Goal: Information Seeking & Learning: Learn about a topic

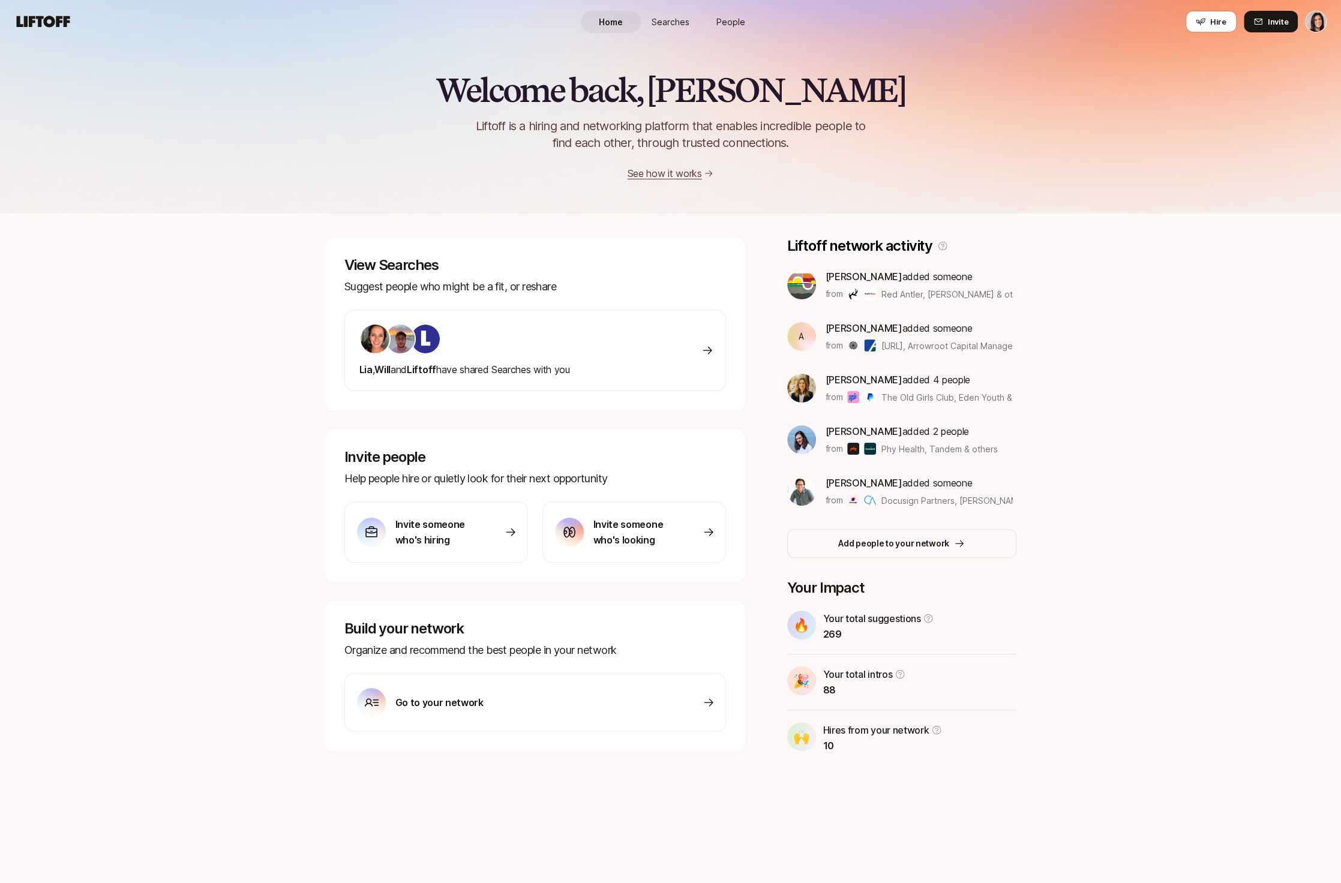
click at [683, 13] on link "Searches" at bounding box center [671, 22] width 60 height 22
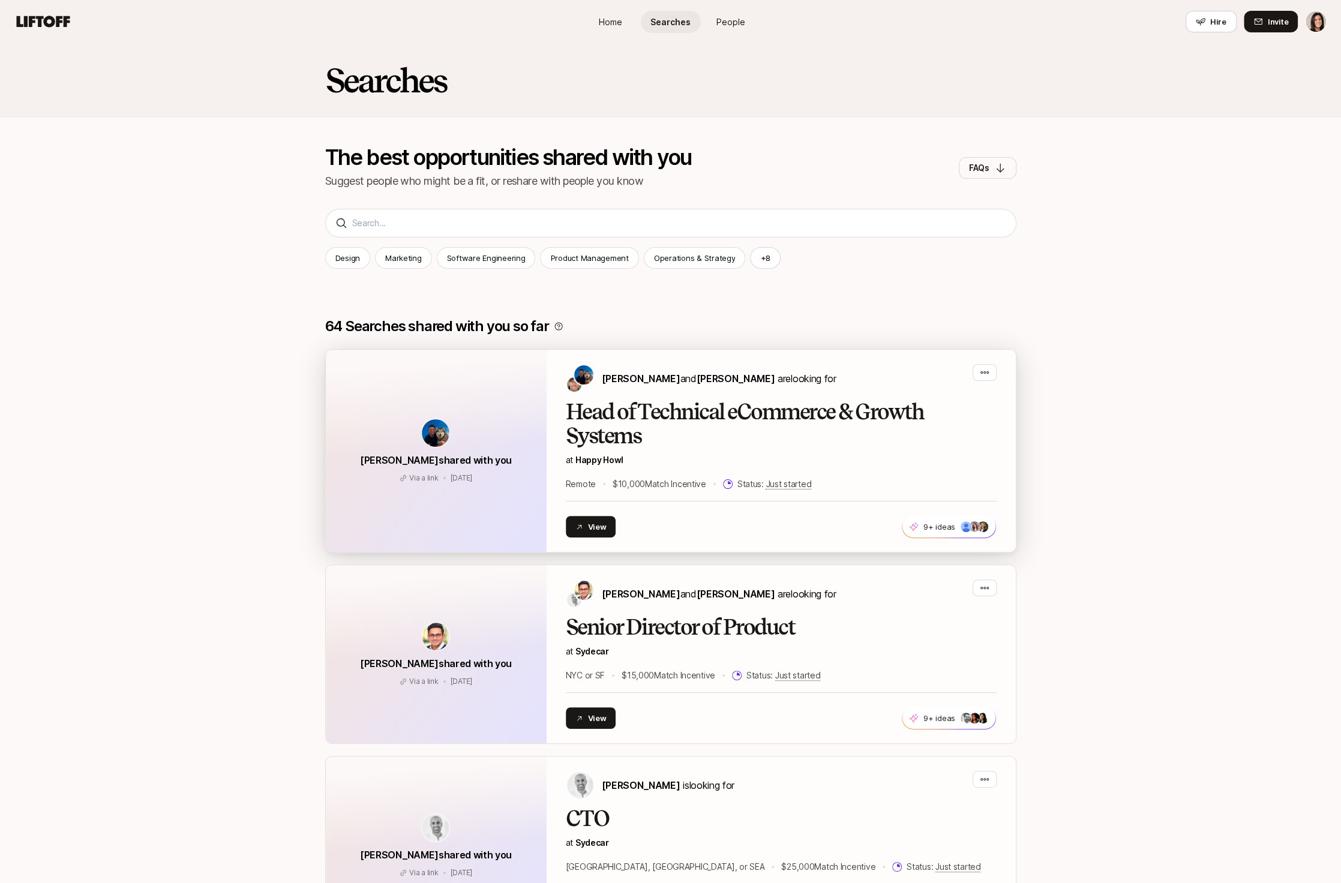
click at [729, 445] on h2 "Head of Technical eCommerce & Growth Systems" at bounding box center [781, 424] width 431 height 48
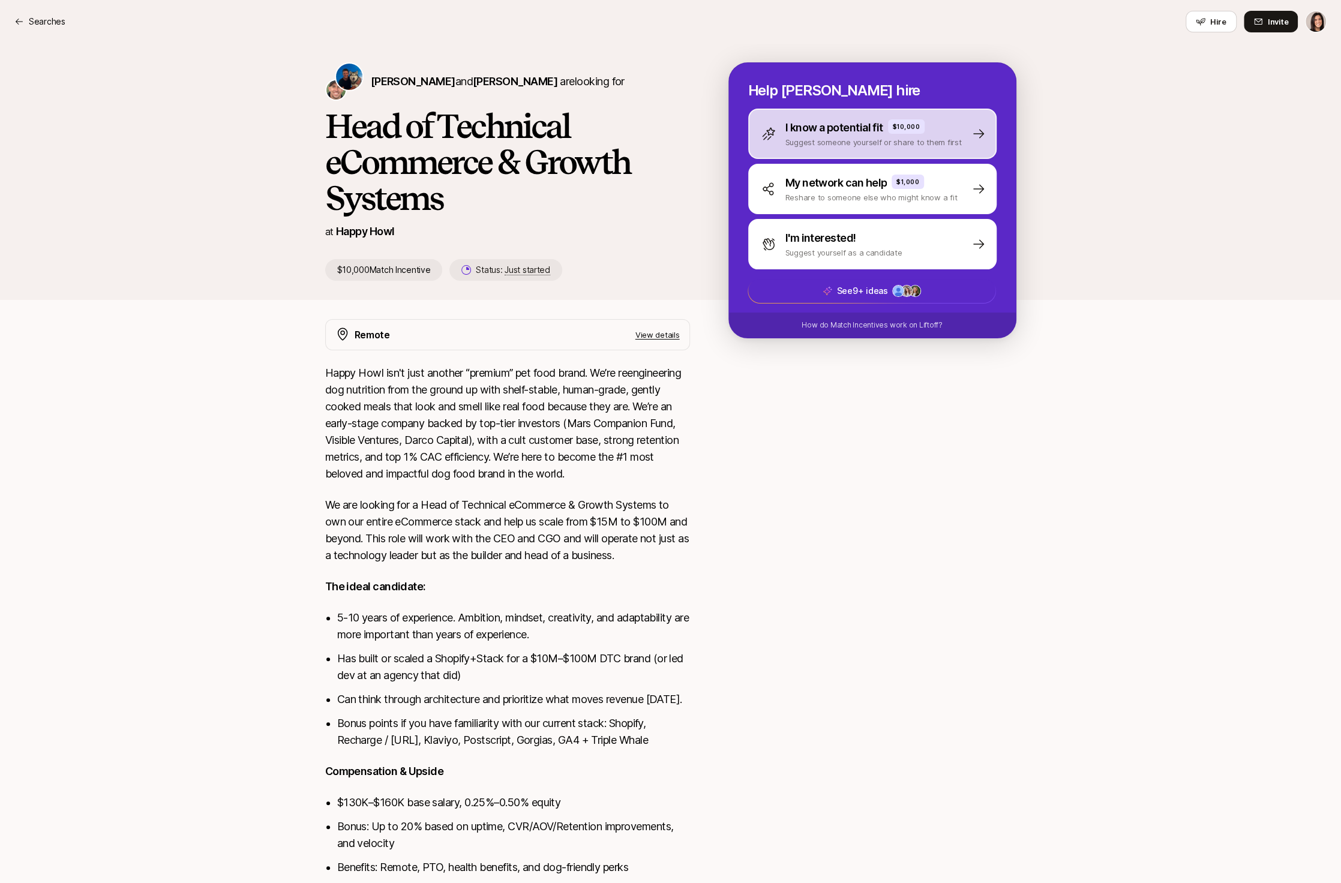
click at [881, 139] on p "Suggest someone yourself or share to them first" at bounding box center [873, 142] width 176 height 12
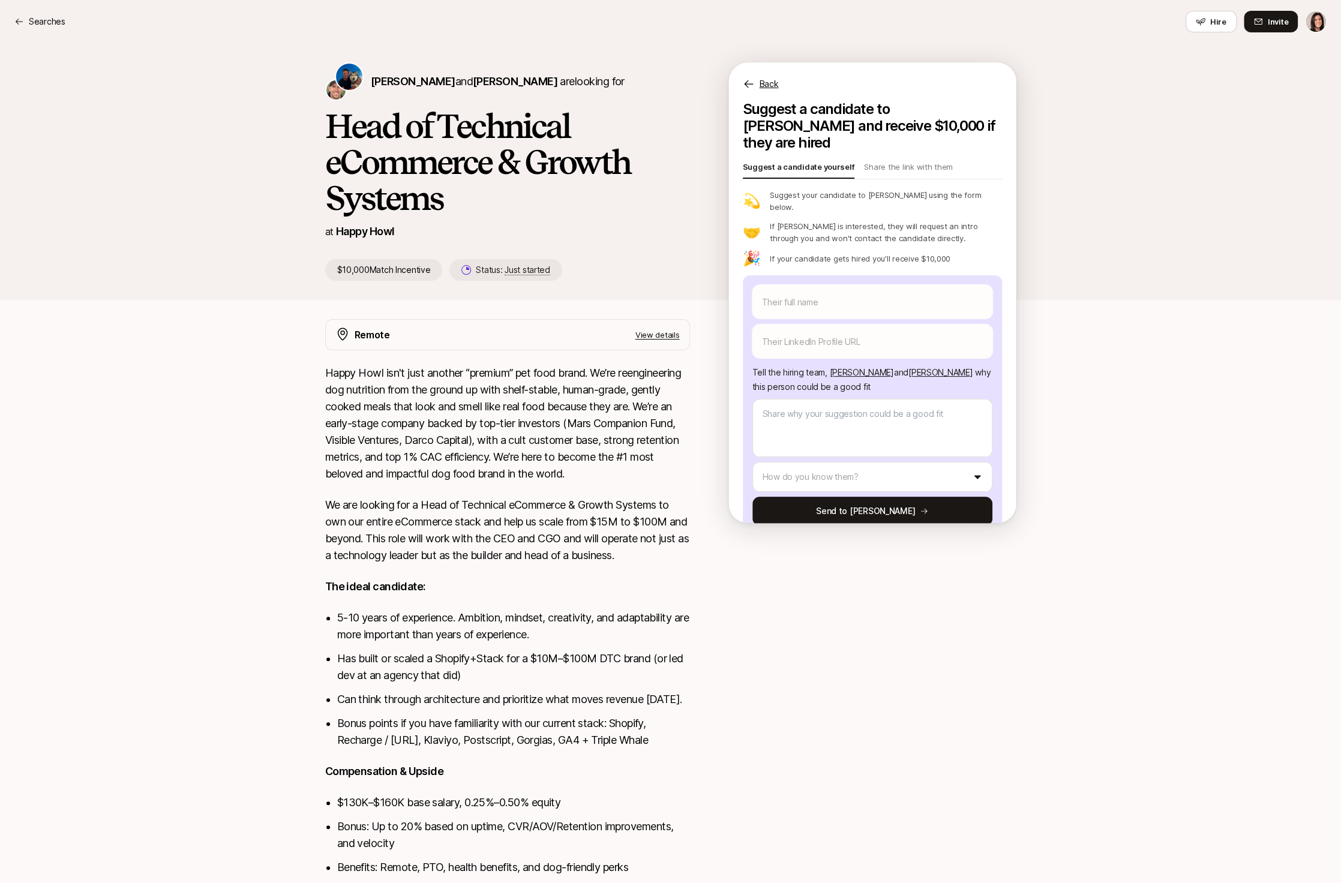
type textarea "x"
click at [768, 83] on p "Back" at bounding box center [769, 84] width 19 height 14
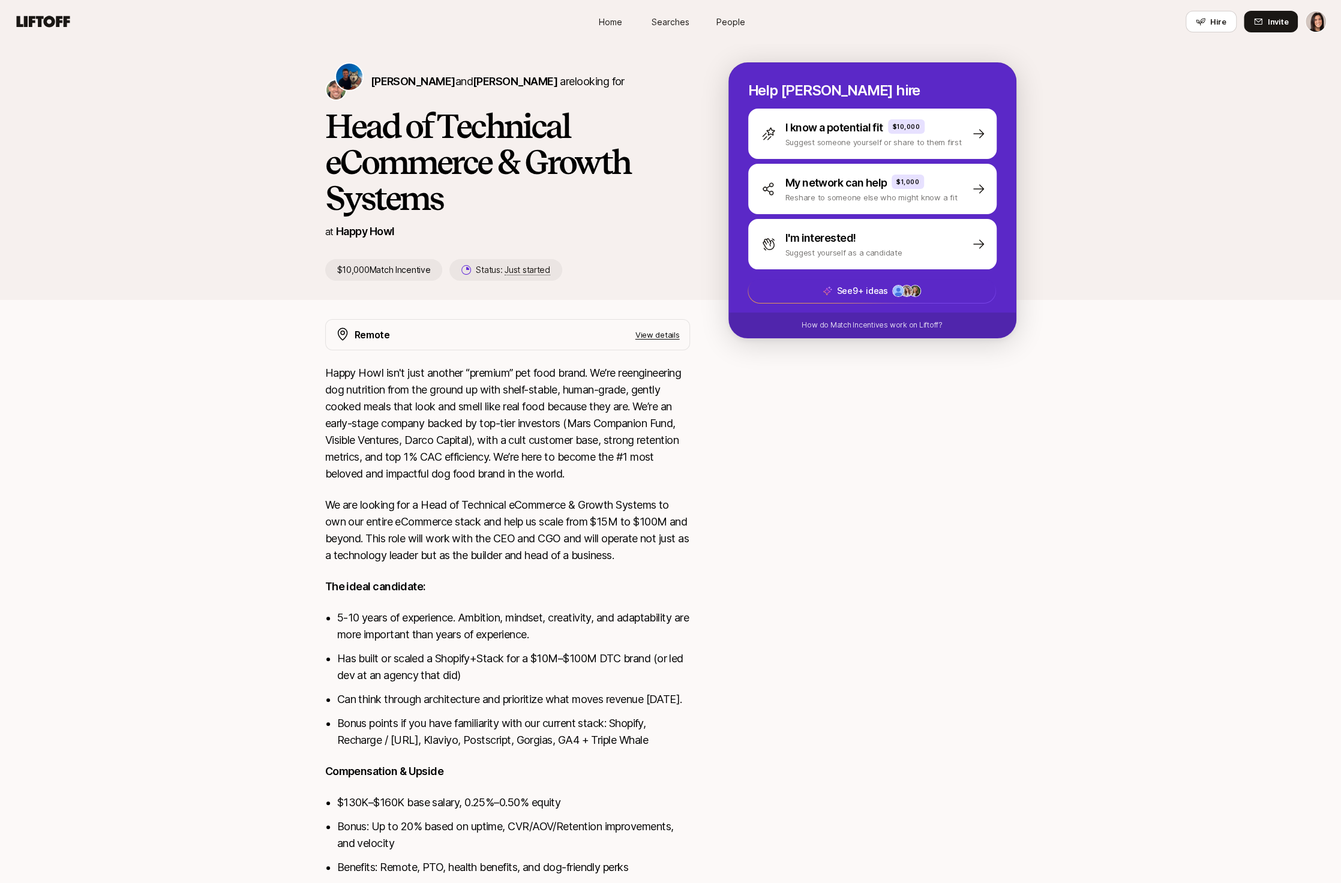
click at [682, 20] on span "Searches" at bounding box center [671, 22] width 38 height 13
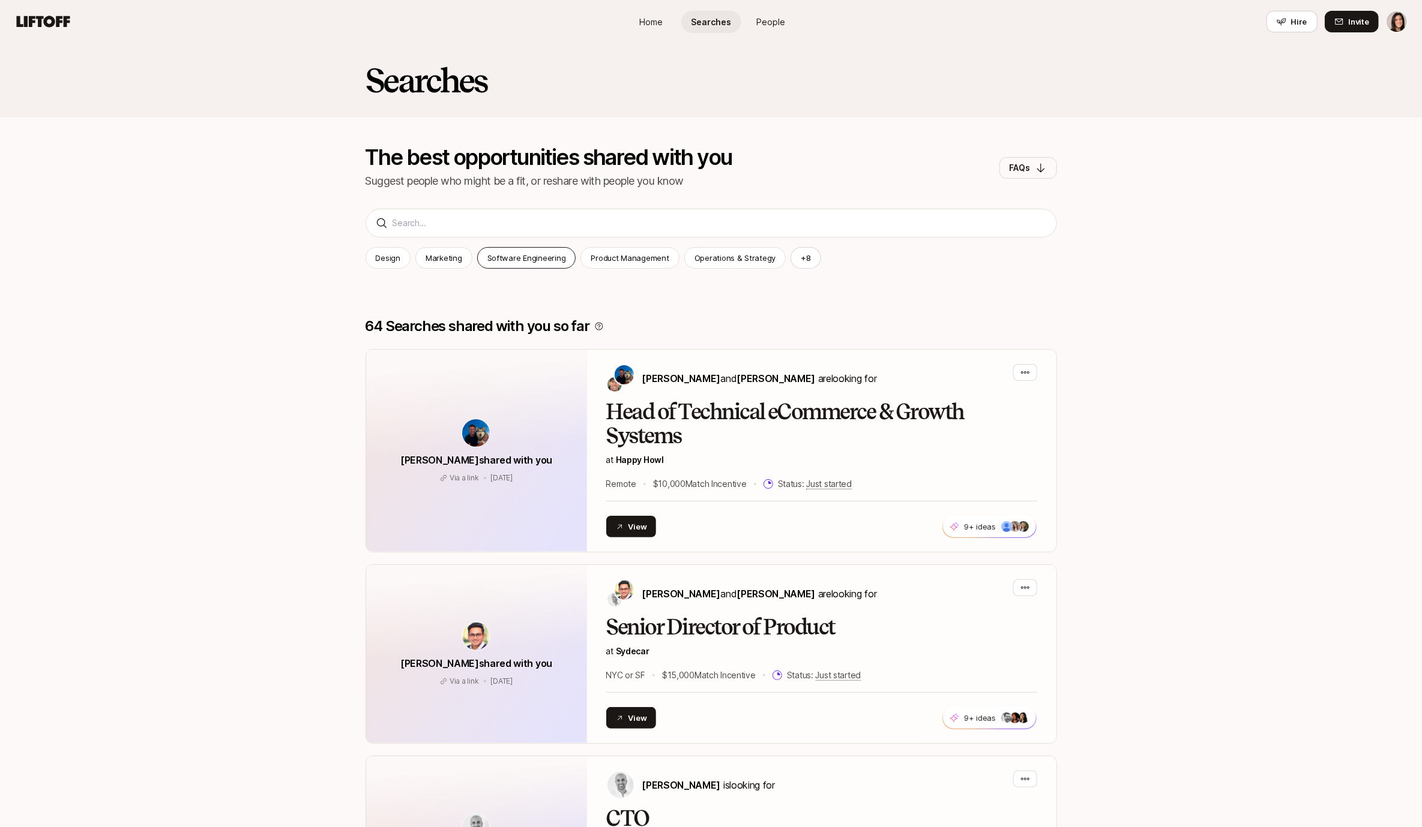
click at [500, 262] on p "Software Engineering" at bounding box center [526, 258] width 79 height 12
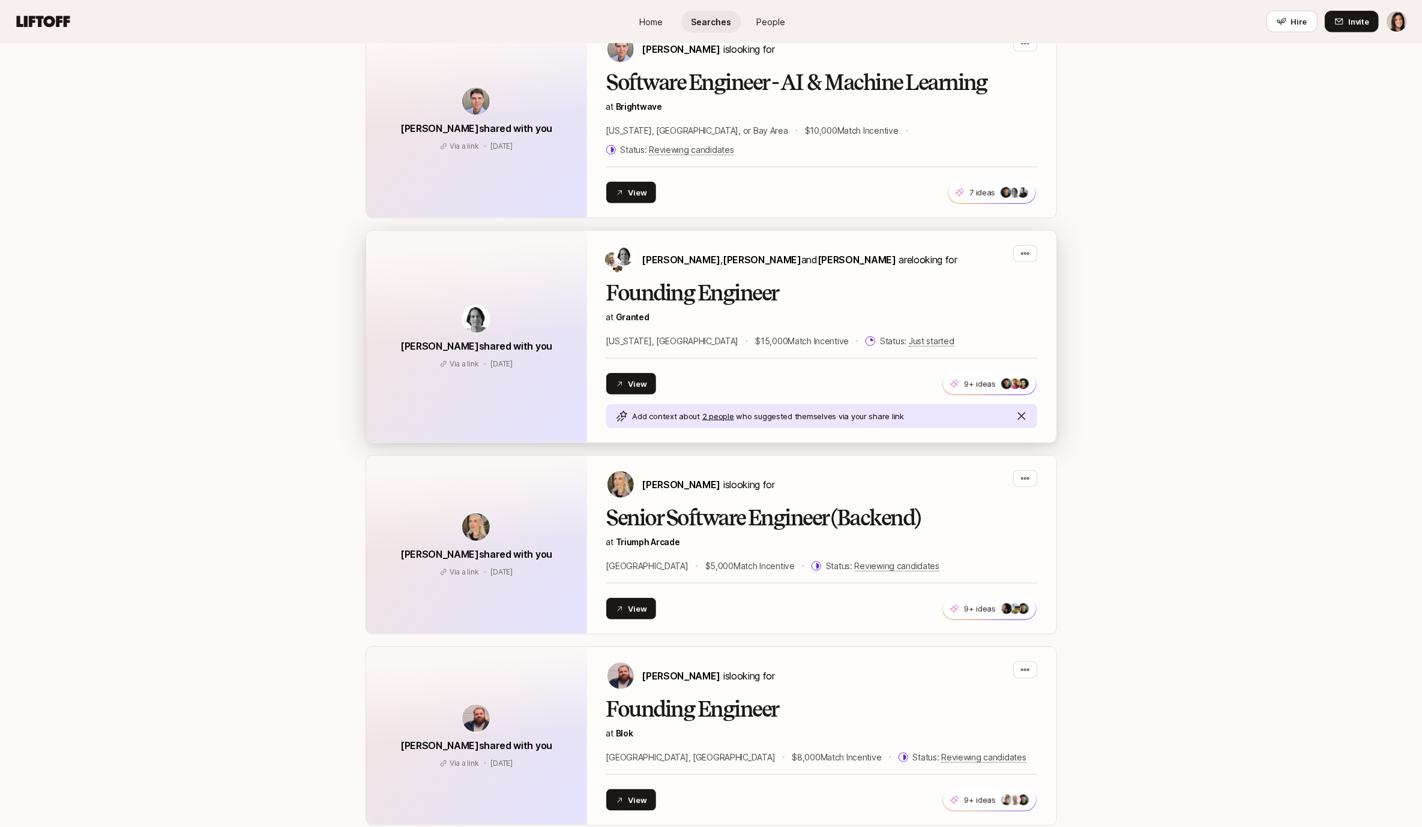
scroll to position [853, 0]
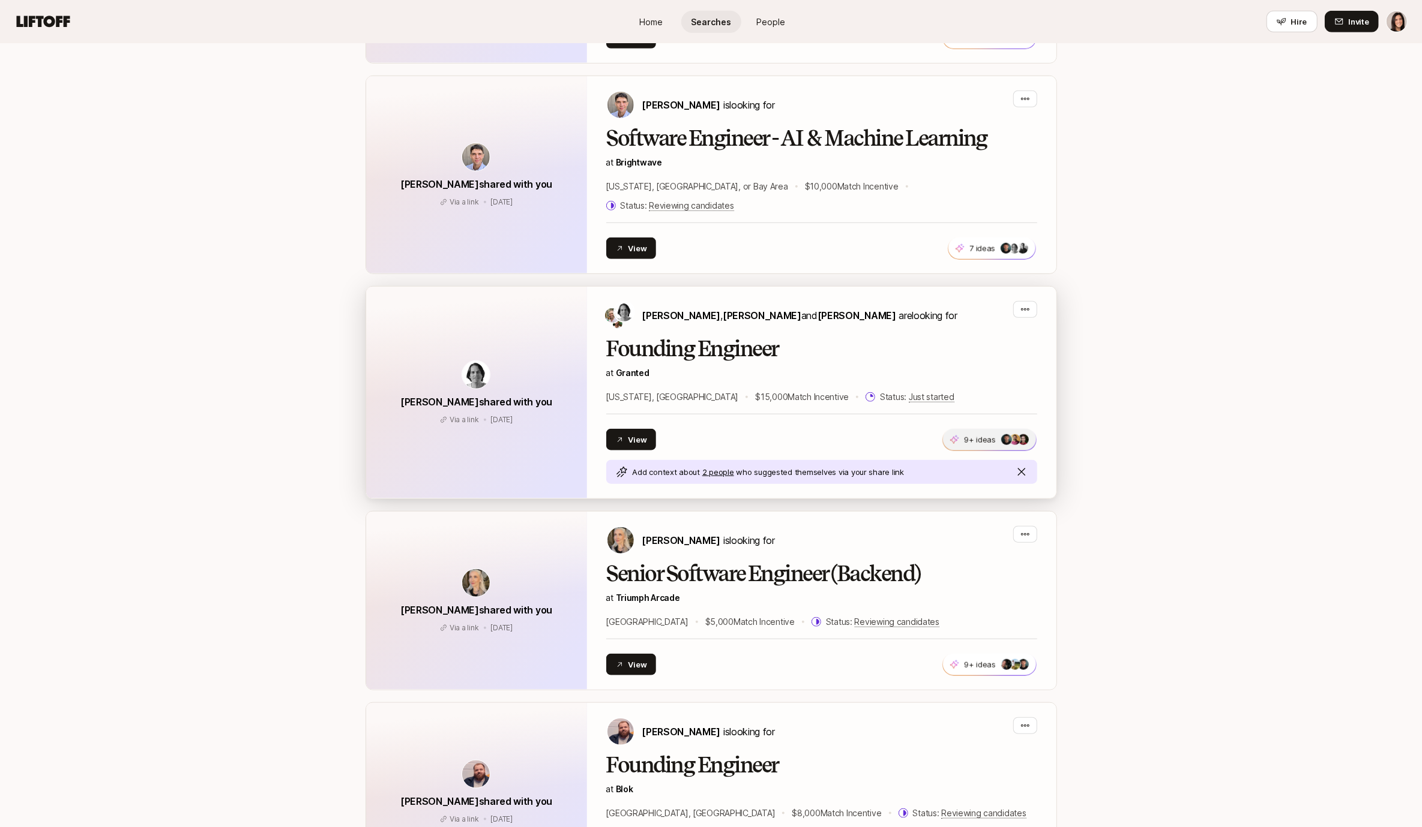
click at [974, 434] on p "9+ ideas" at bounding box center [980, 440] width 32 height 12
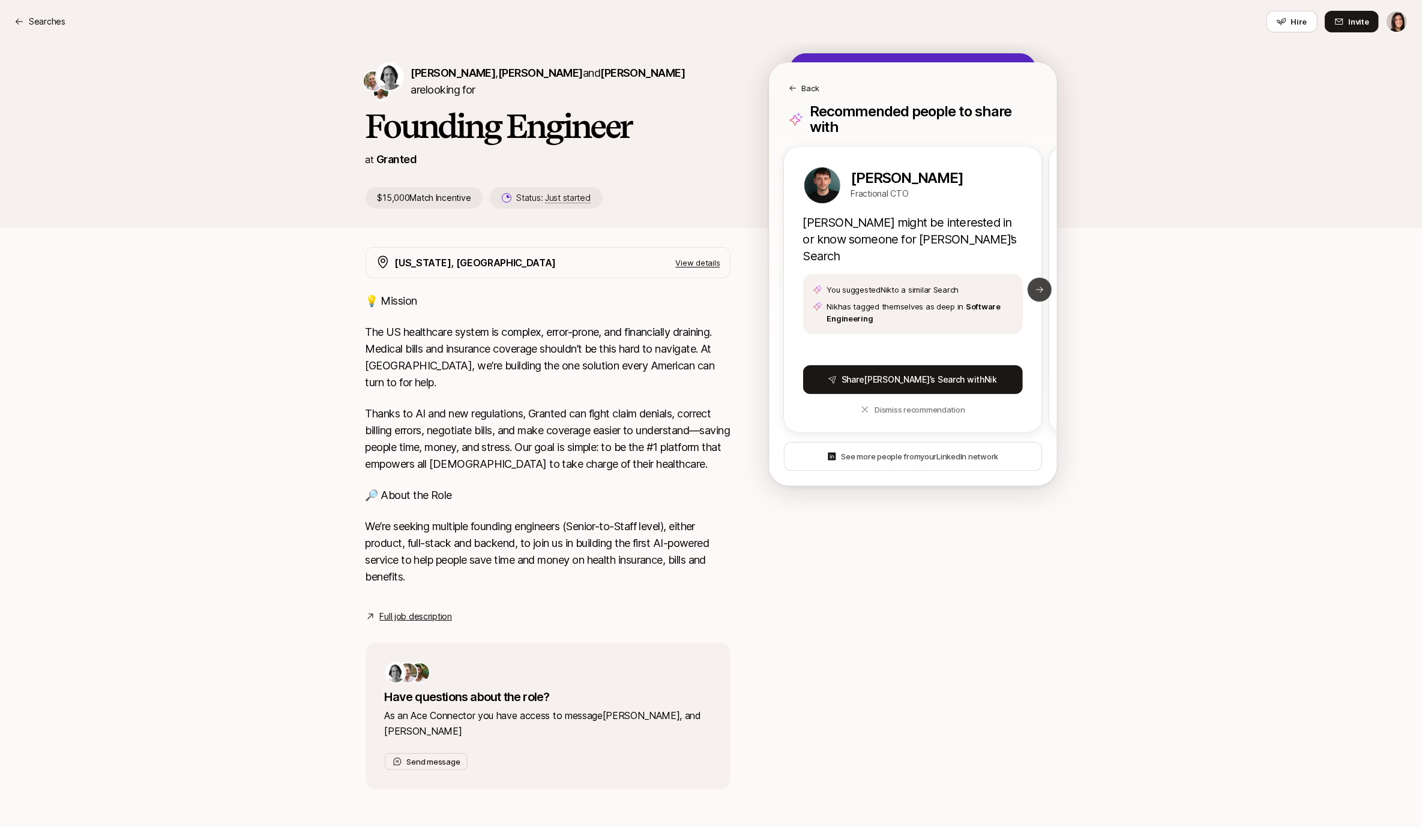
click at [1041, 285] on icon at bounding box center [1039, 290] width 10 height 10
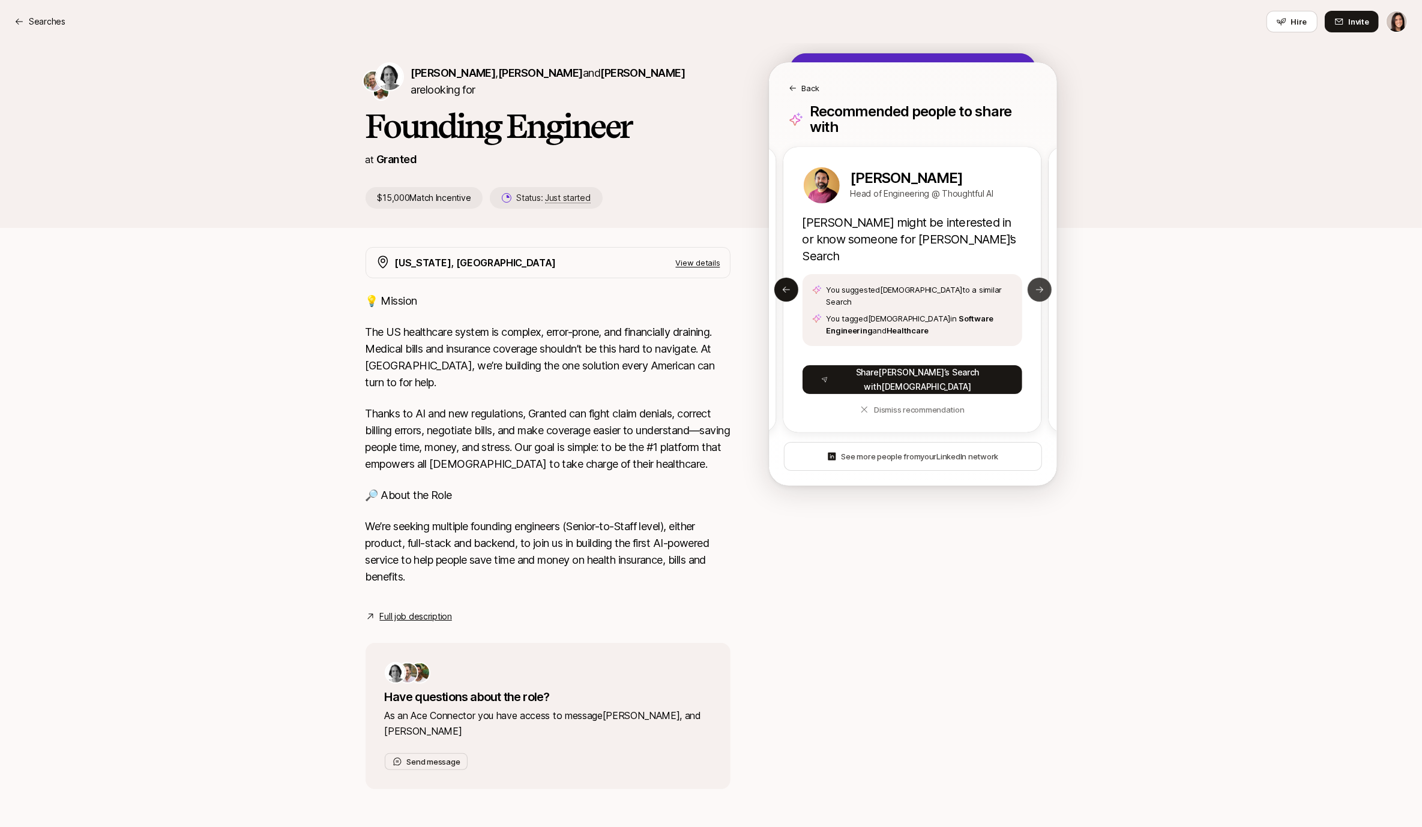
click at [1041, 285] on icon at bounding box center [1039, 290] width 10 height 10
click at [805, 87] on p "Back" at bounding box center [810, 88] width 17 height 12
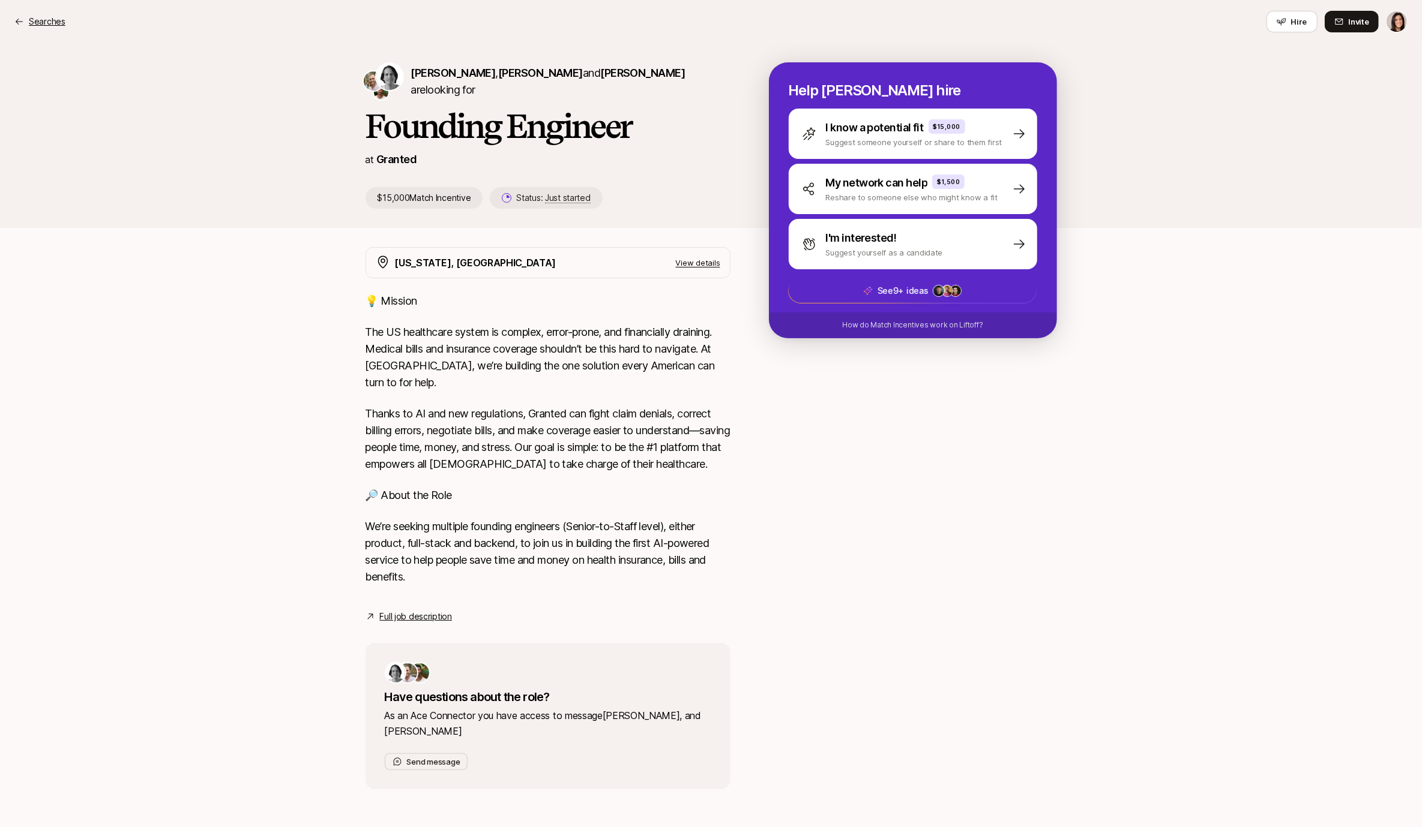
click at [26, 17] on div "Searches" at bounding box center [39, 21] width 51 height 14
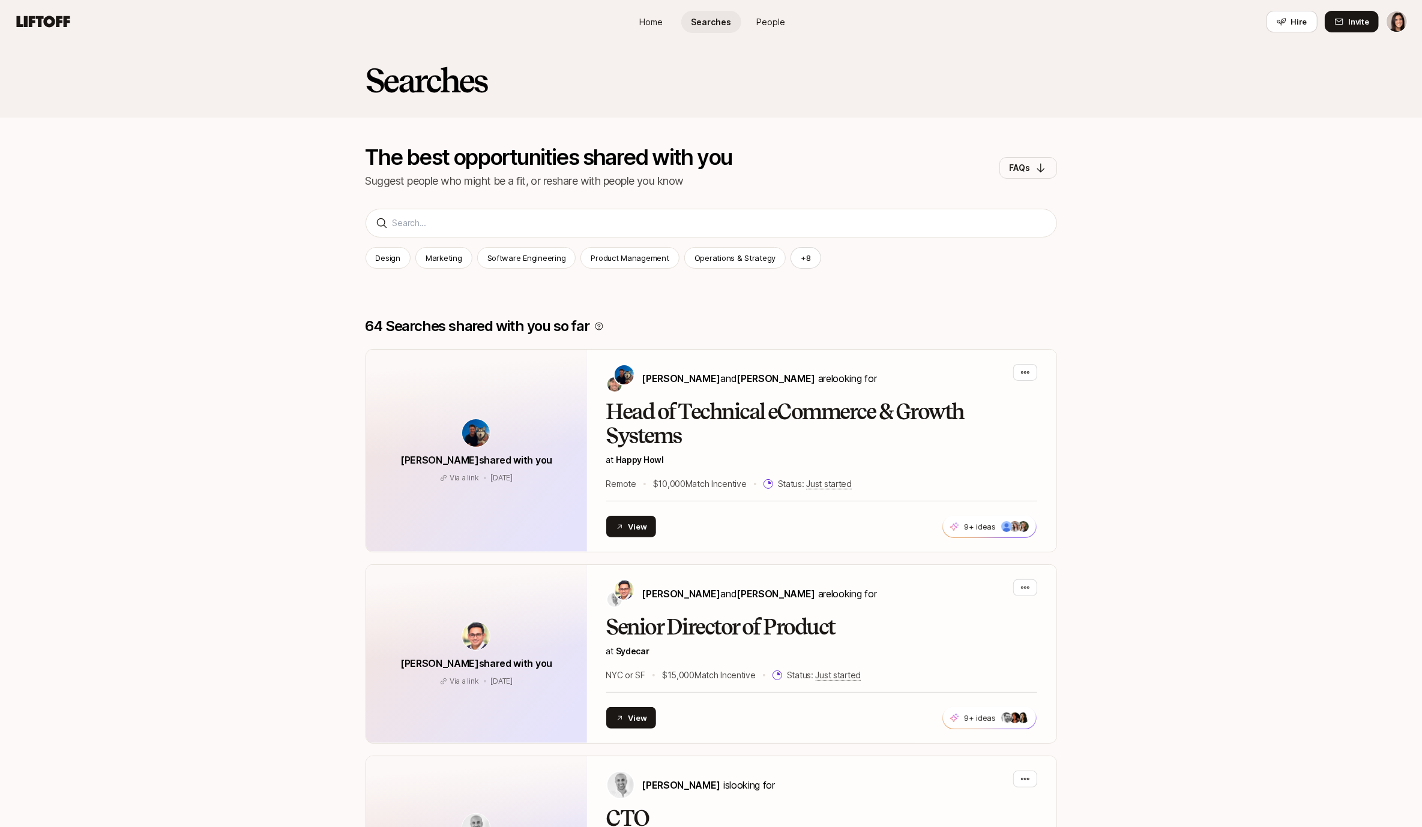
click at [774, 27] on span "People" at bounding box center [771, 22] width 29 height 13
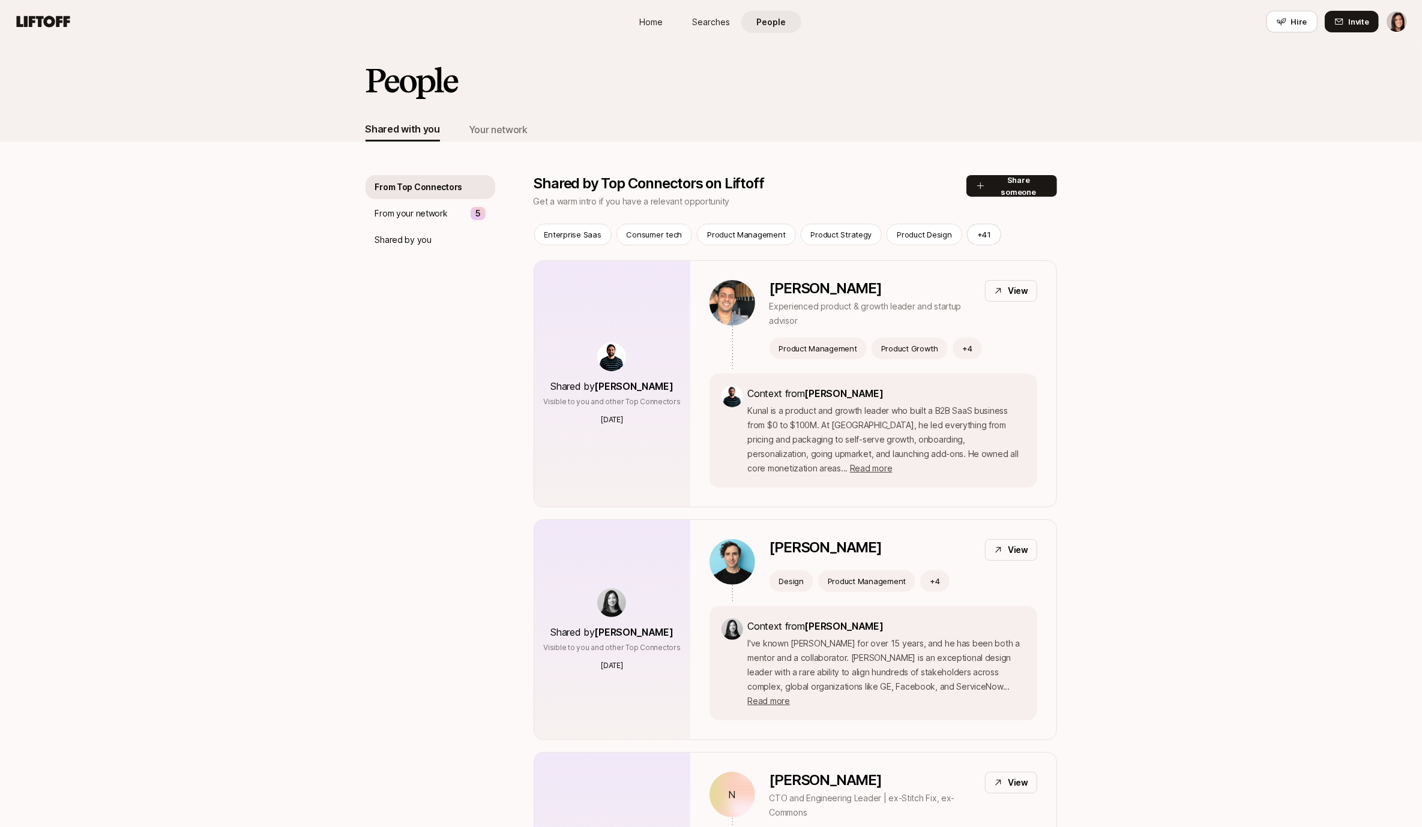
click at [698, 19] on span "Searches" at bounding box center [711, 22] width 38 height 13
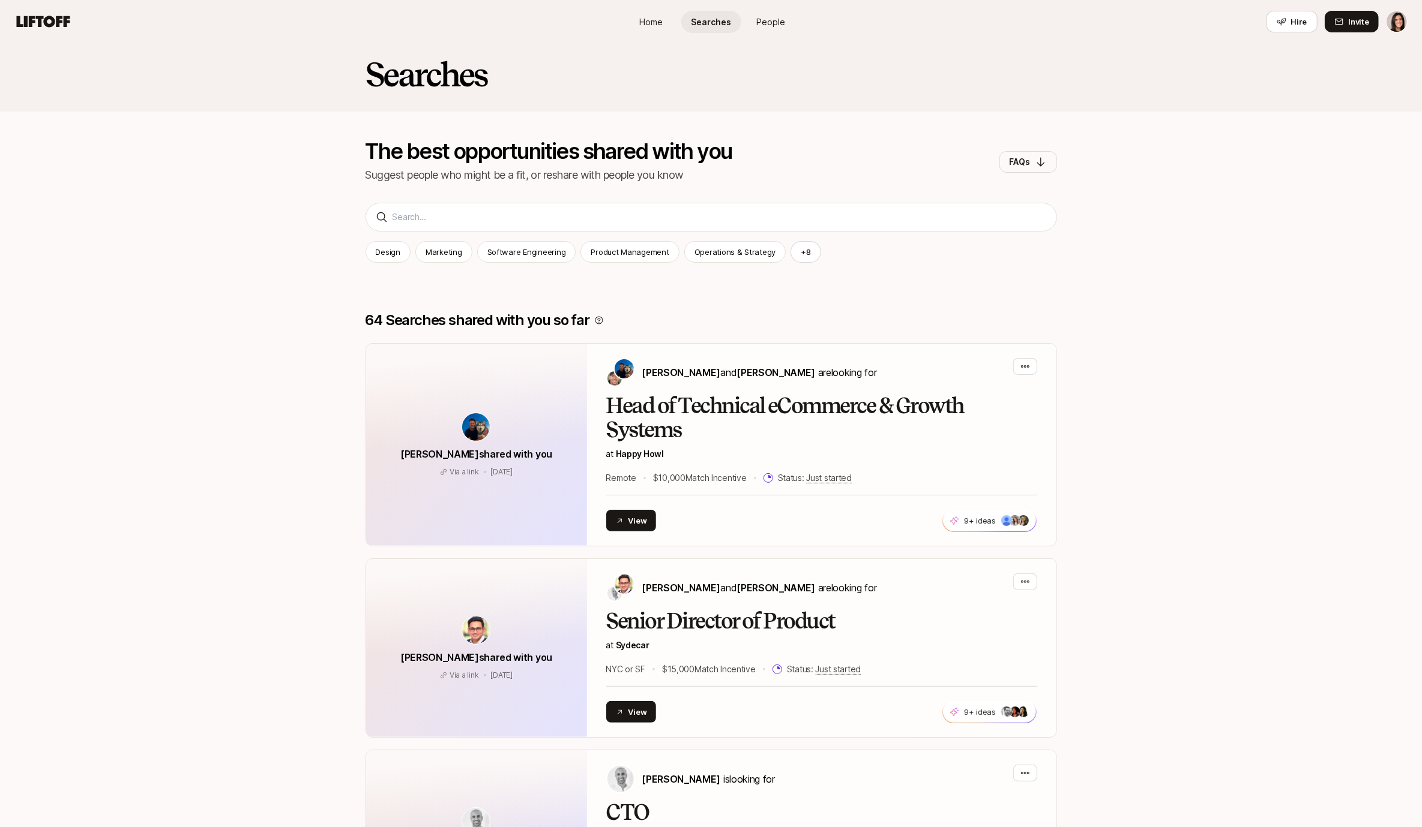
scroll to position [6, 0]
